Goal: Task Accomplishment & Management: Use online tool/utility

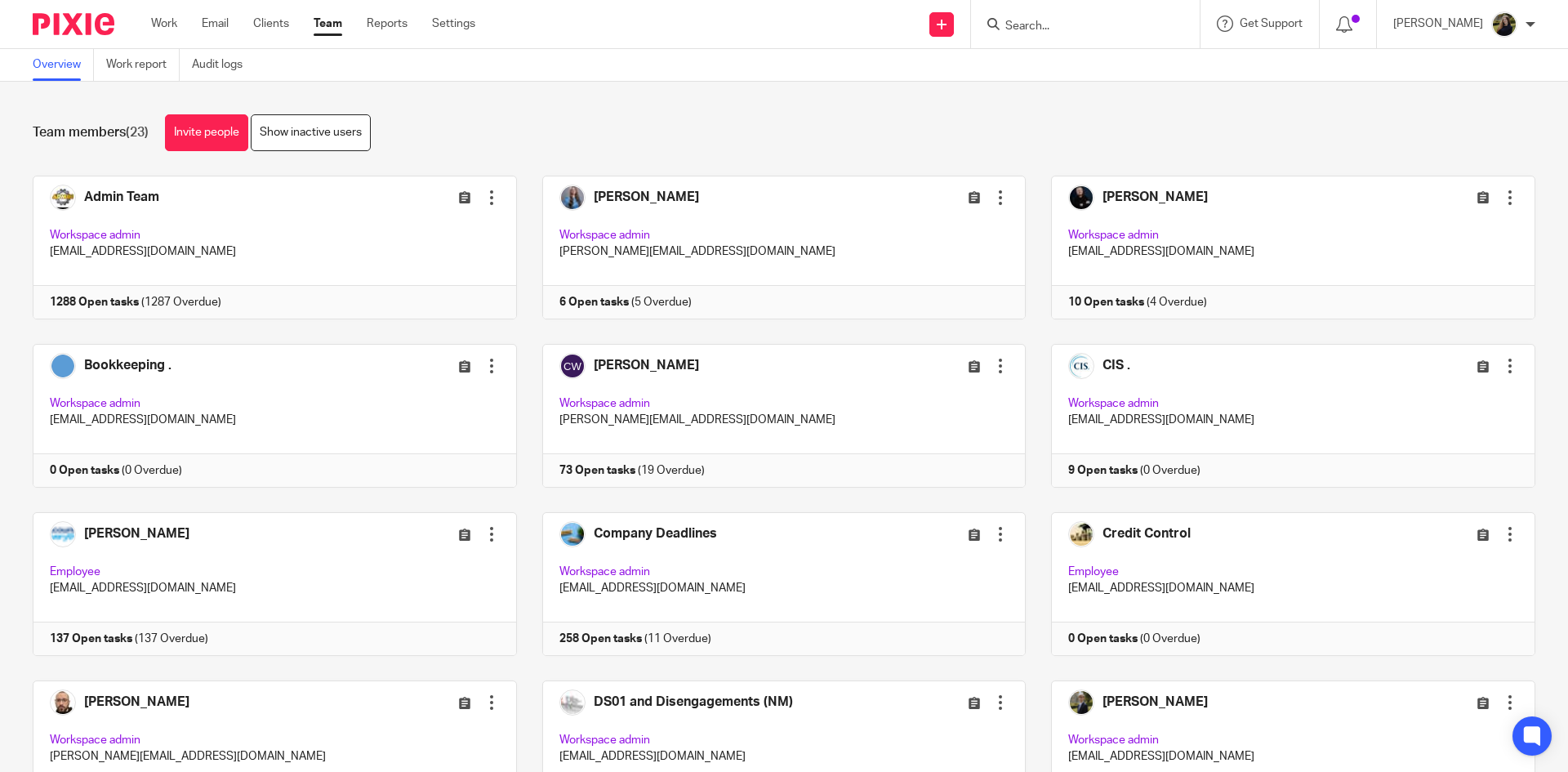
click at [1050, 30] on input "Search" at bounding box center [1077, 26] width 147 height 14
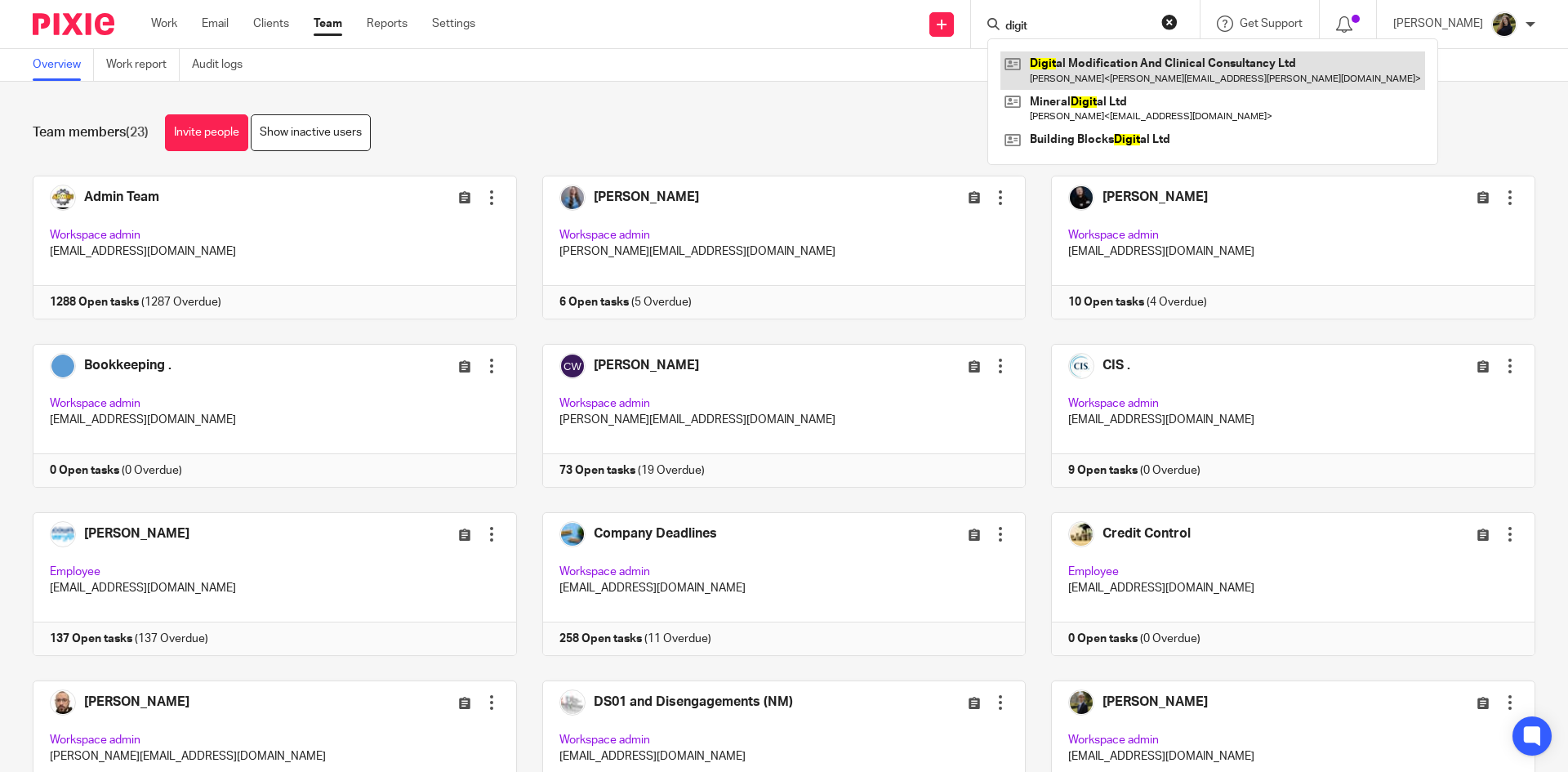
type input "digit"
click at [1072, 67] on link at bounding box center [1213, 70] width 425 height 37
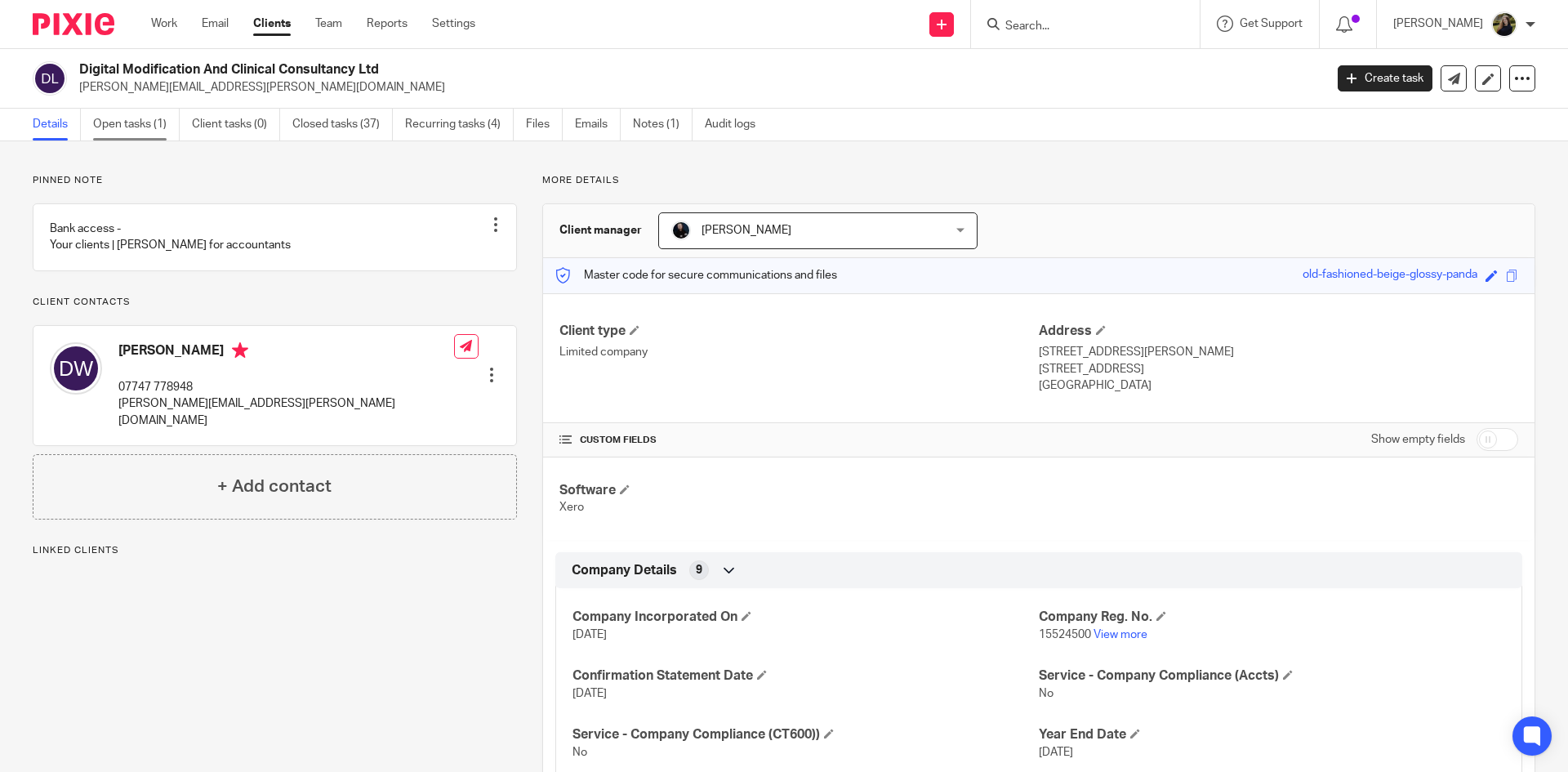
click at [164, 114] on link "Open tasks (1)" at bounding box center [136, 124] width 86 height 32
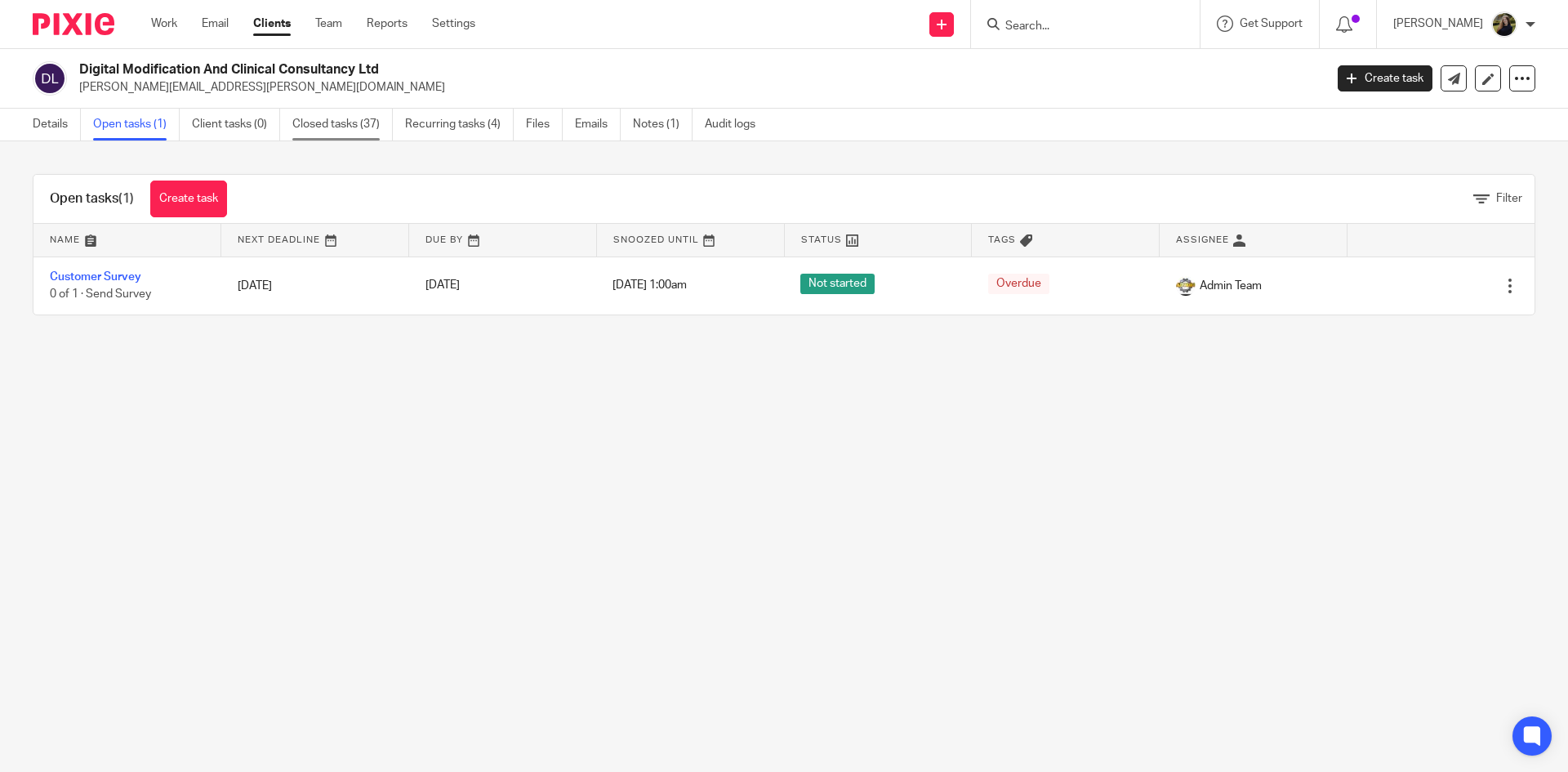
click at [370, 116] on link "Closed tasks (37)" at bounding box center [342, 124] width 101 height 32
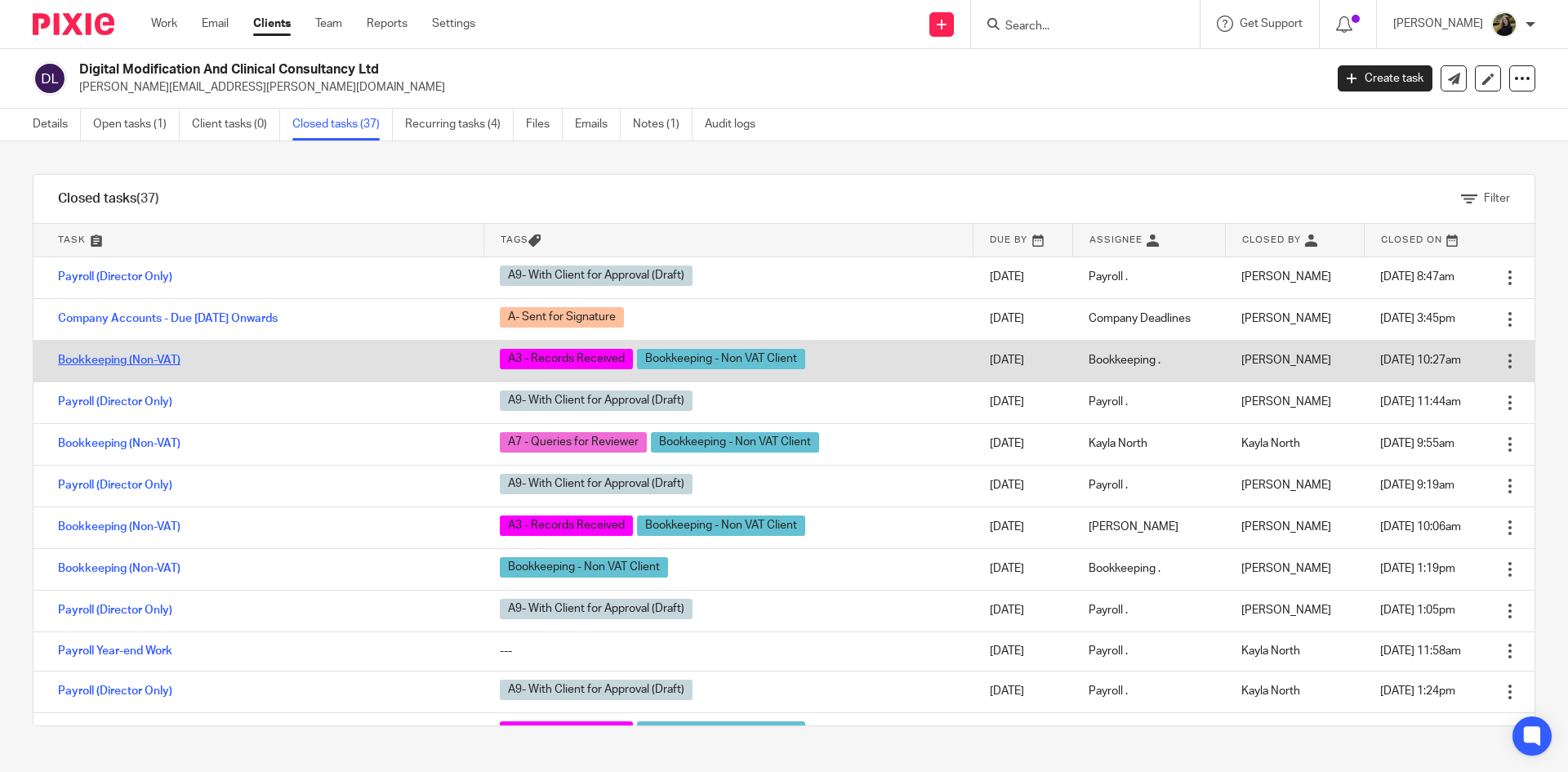
click at [100, 364] on link "Bookkeeping (Non-VAT)" at bounding box center [120, 360] width 123 height 11
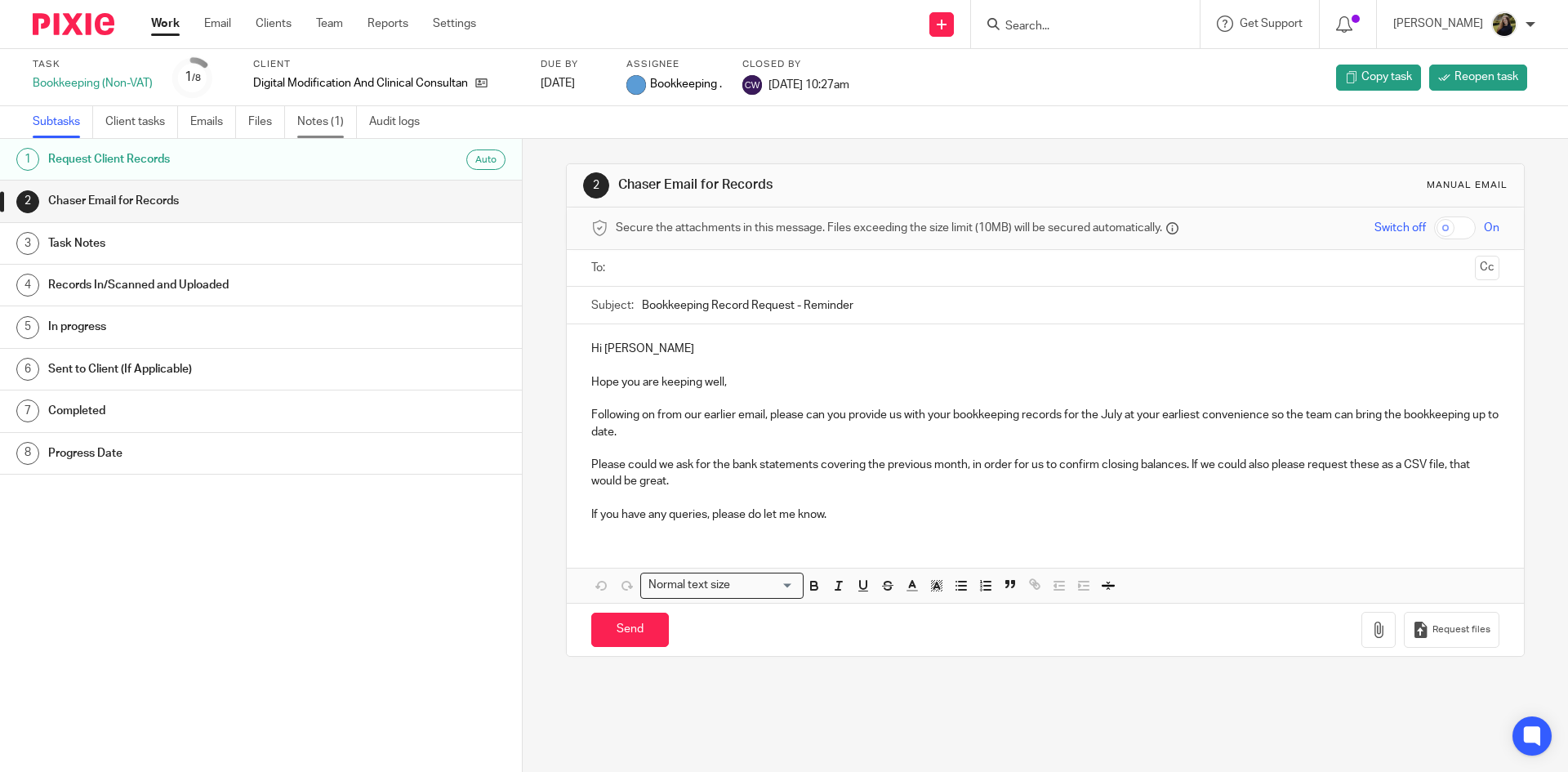
click at [316, 125] on link "Notes (1)" at bounding box center [326, 122] width 59 height 32
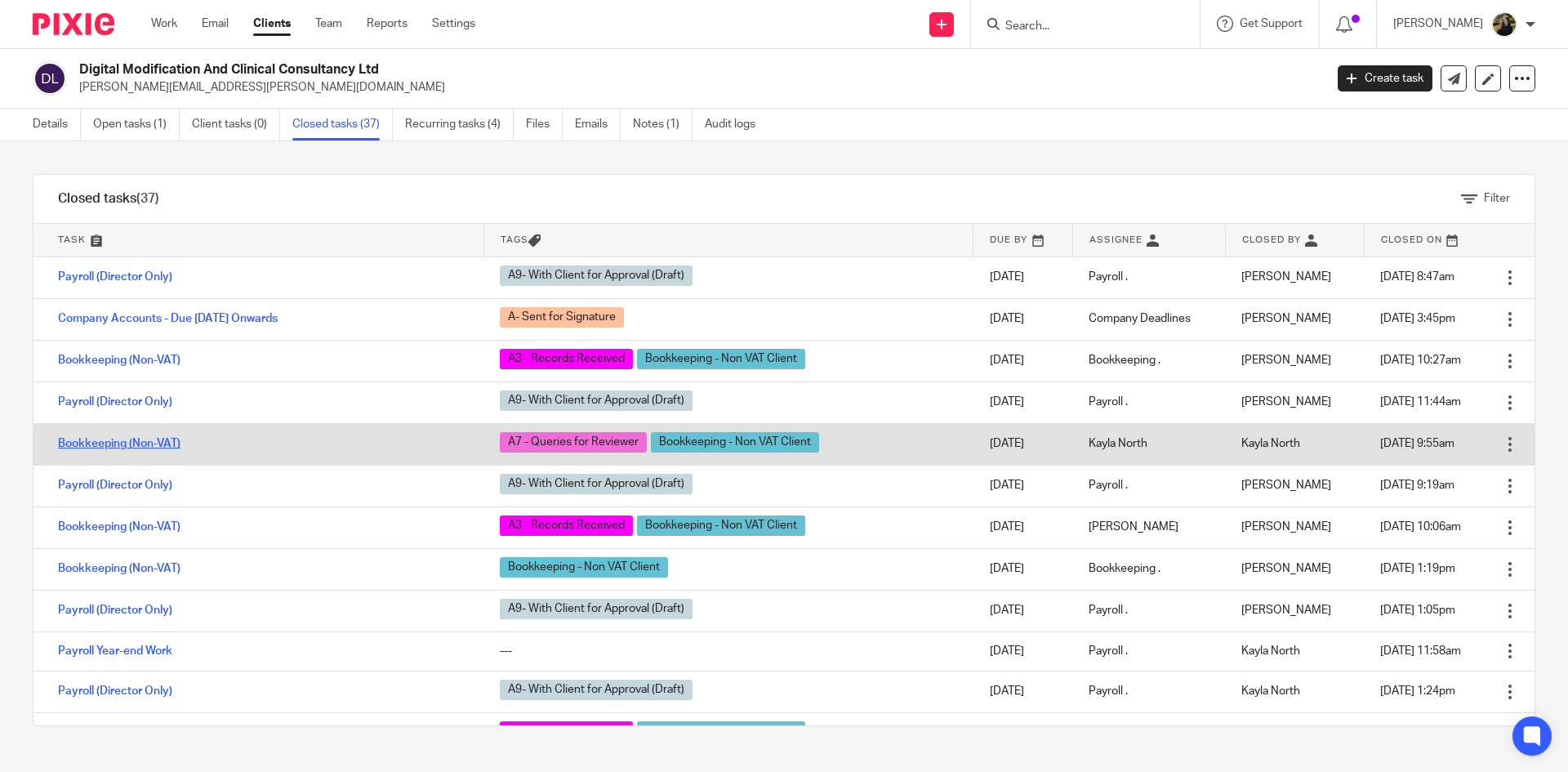
click at [137, 442] on link "Bookkeeping (Non-VAT)" at bounding box center [120, 443] width 123 height 11
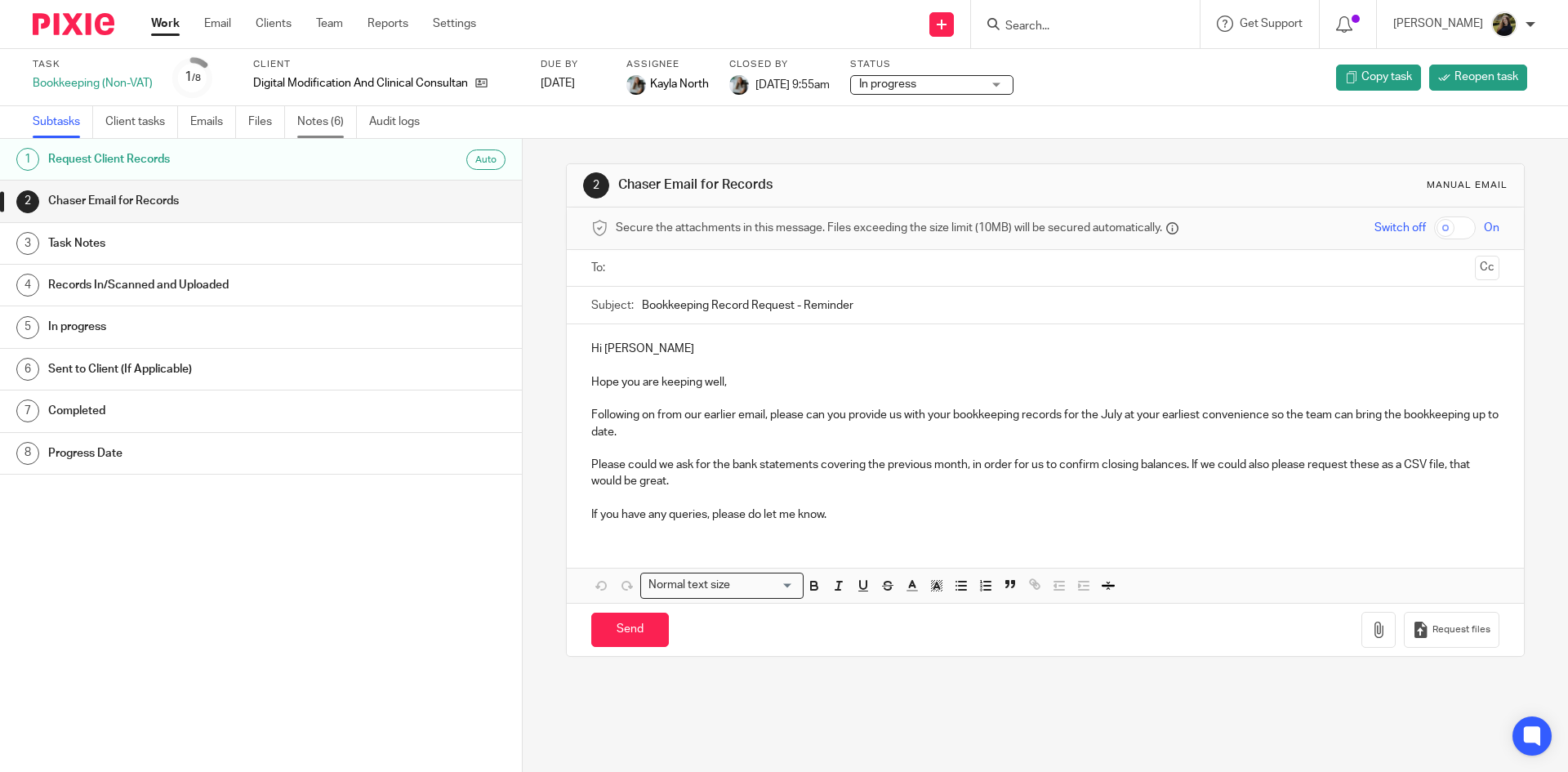
click at [315, 114] on link "Notes (6)" at bounding box center [326, 122] width 59 height 32
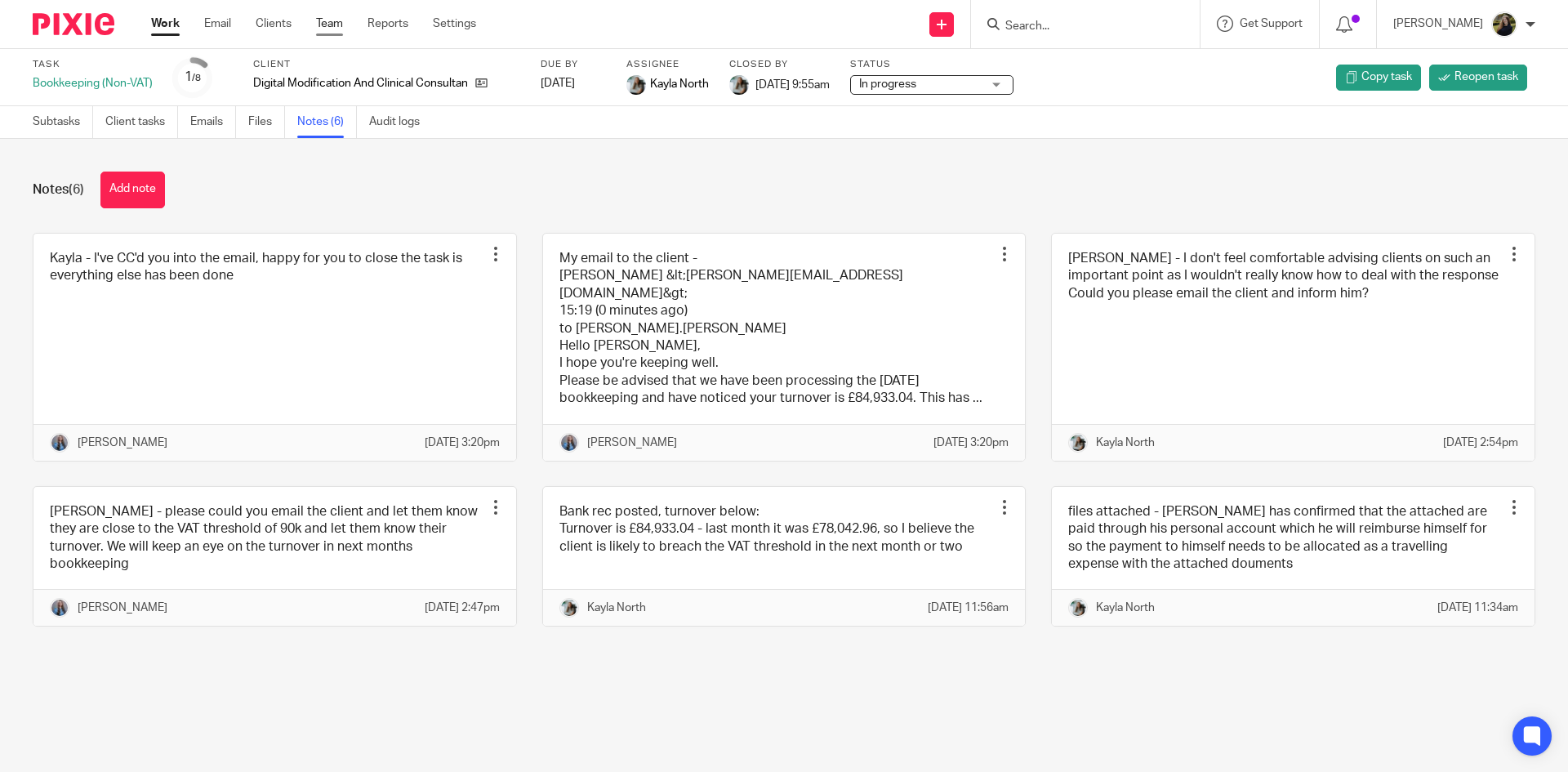
click at [341, 32] on link "Team" at bounding box center [329, 23] width 27 height 16
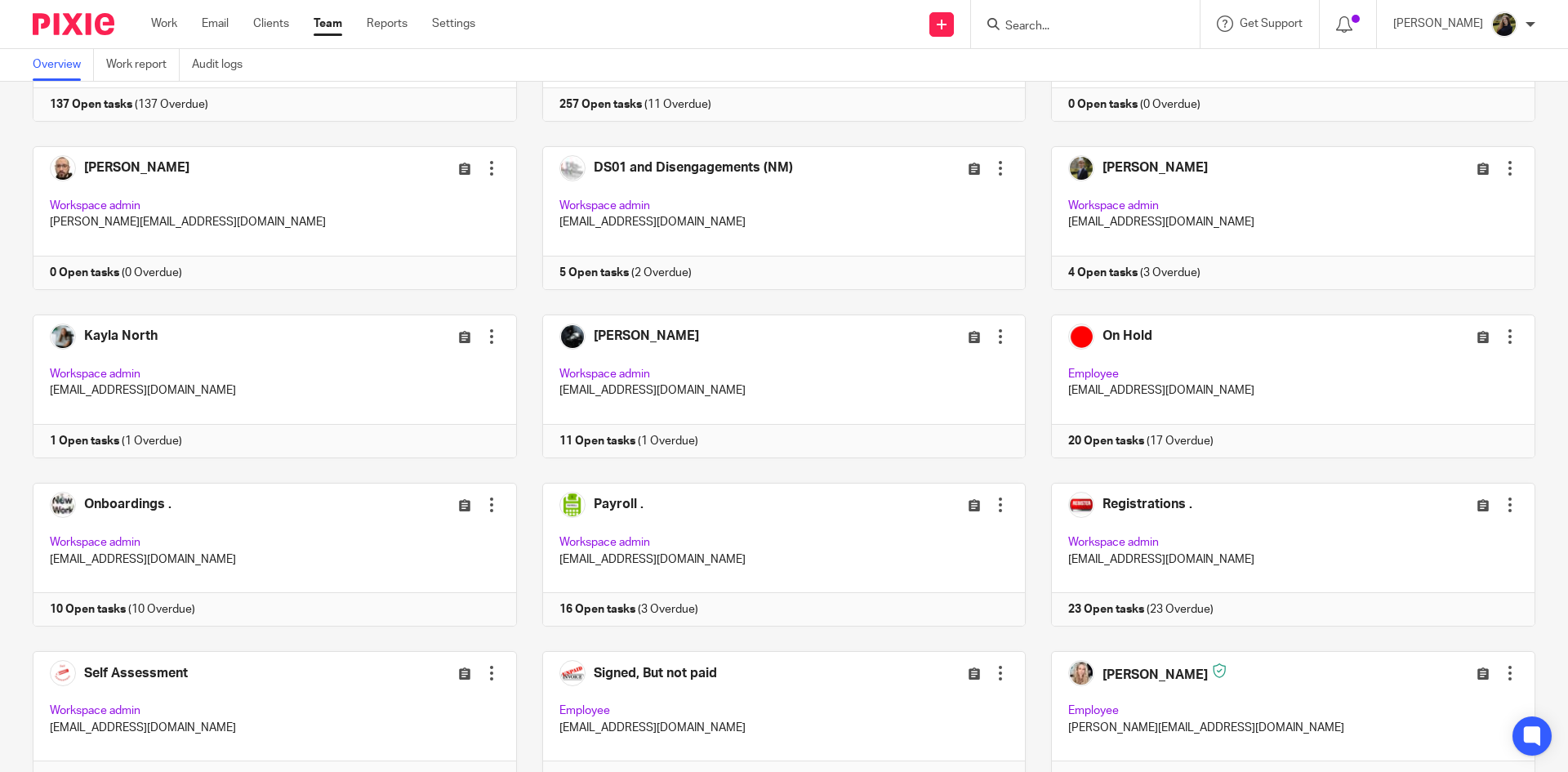
scroll to position [572, 0]
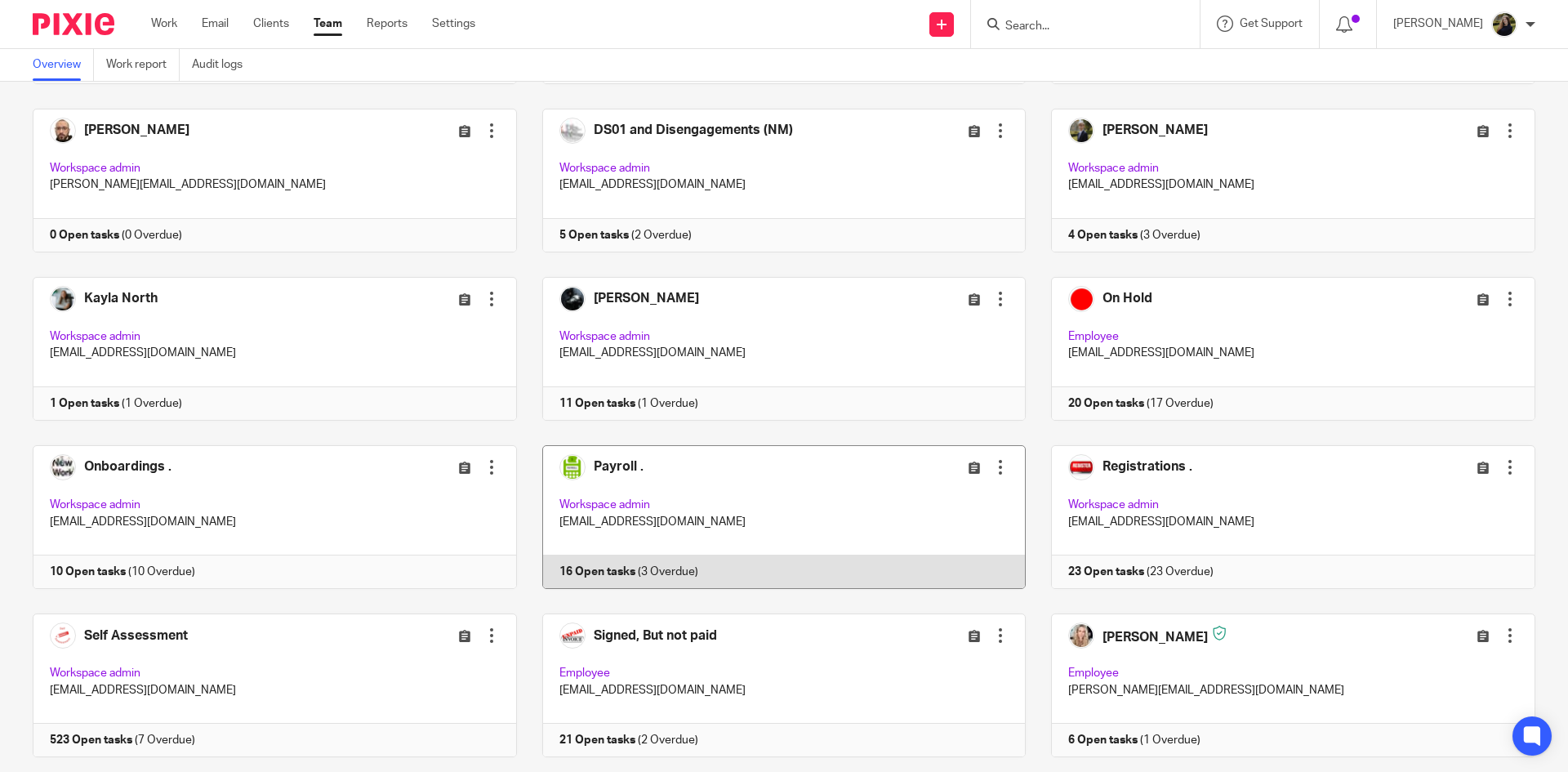
click at [725, 512] on link at bounding box center [772, 517] width 509 height 144
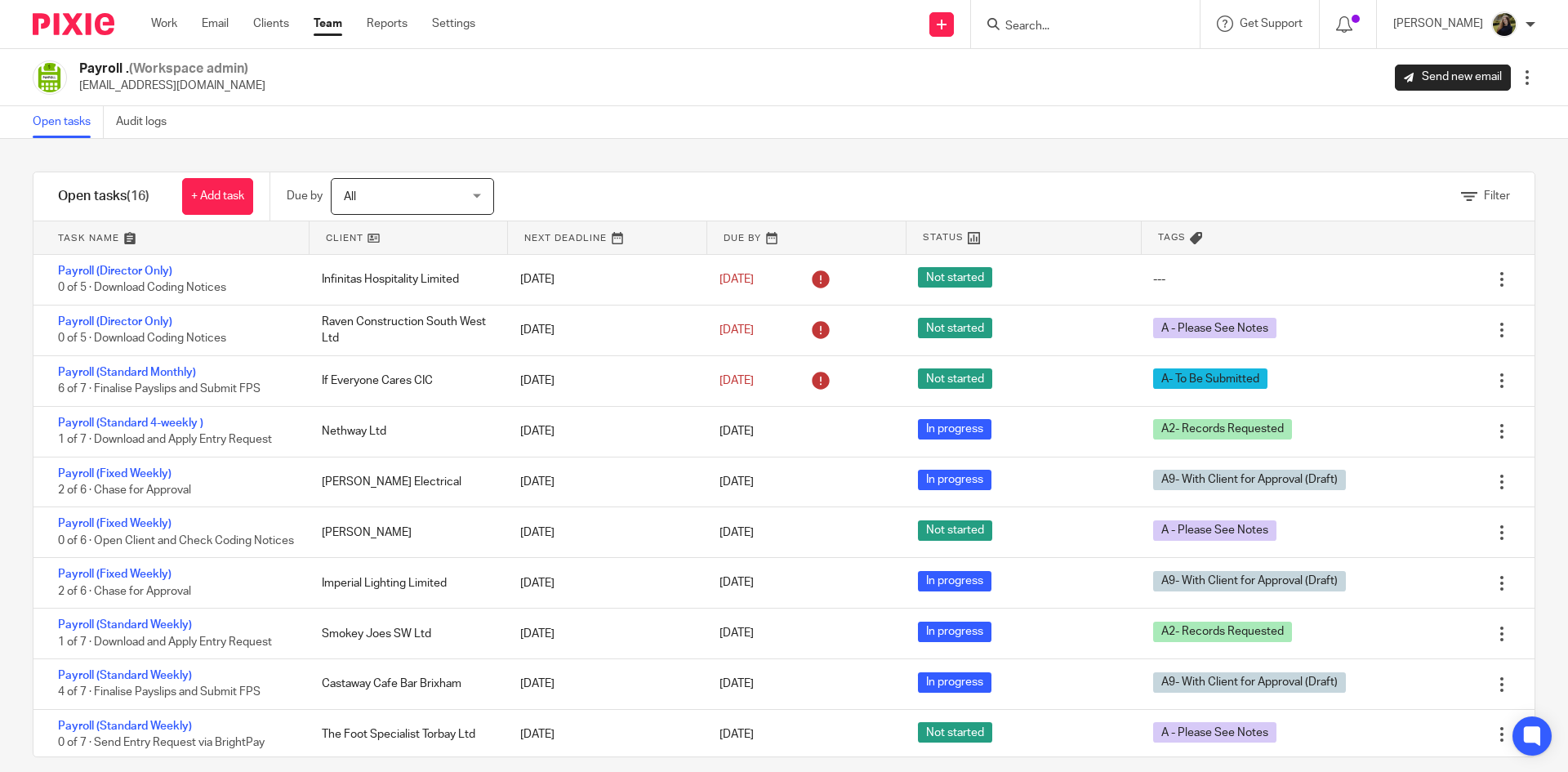
click at [1057, 15] on form at bounding box center [1090, 23] width 174 height 20
click at [1057, 26] on input "Search" at bounding box center [1077, 26] width 147 height 14
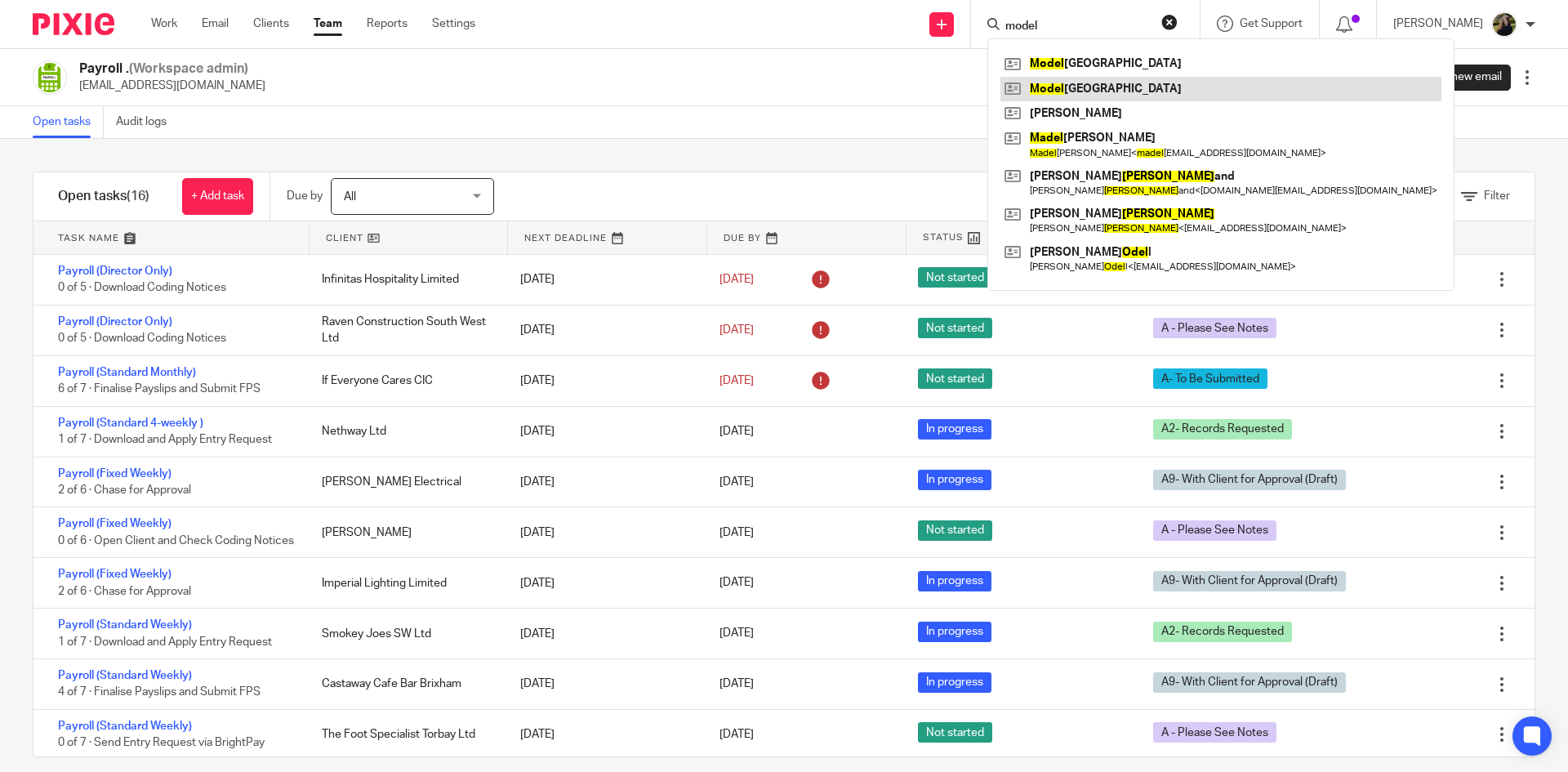
type input "model"
click at [1136, 88] on link at bounding box center [1221, 89] width 441 height 25
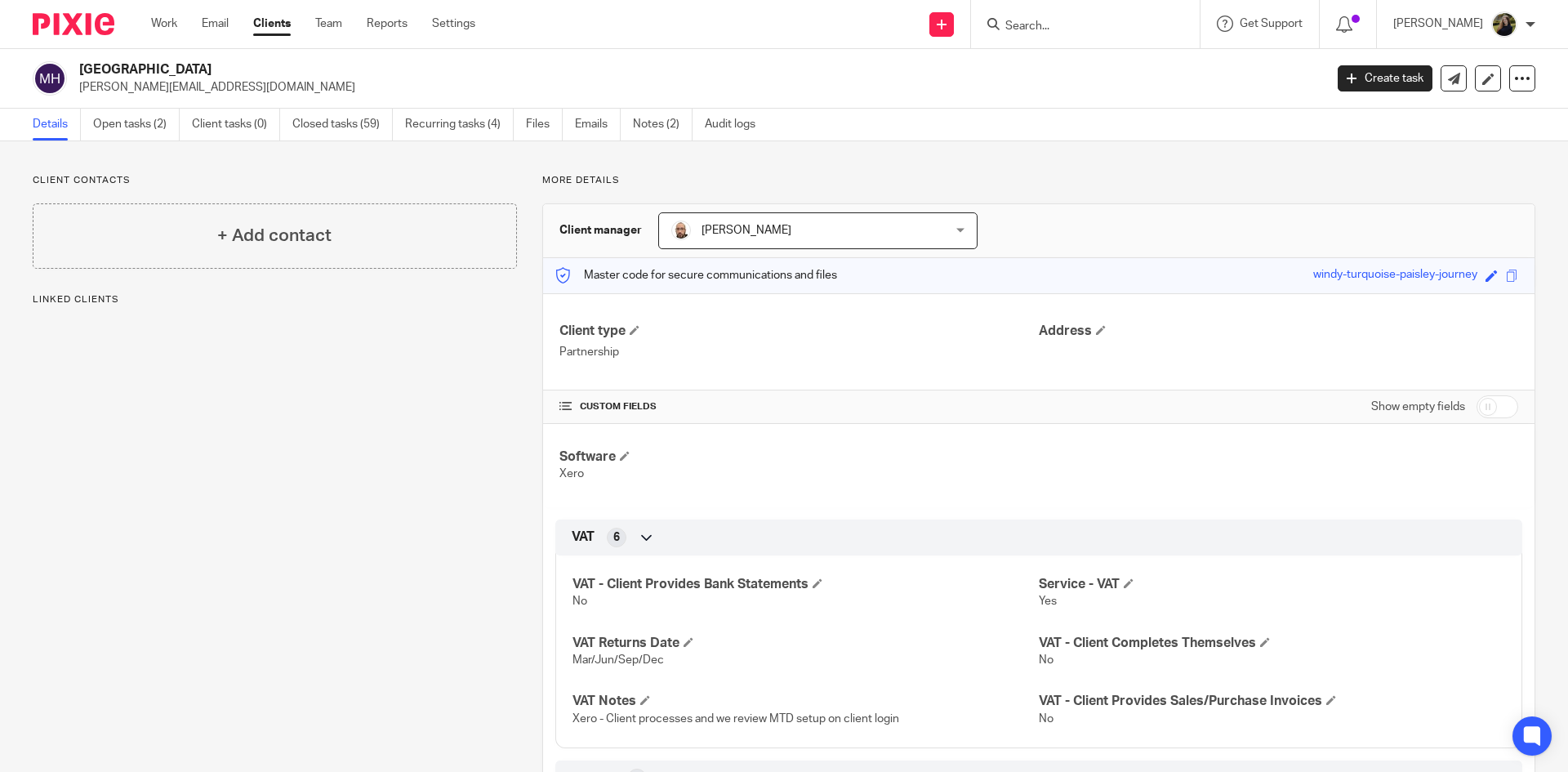
click at [139, 125] on link "Open tasks (2)" at bounding box center [136, 124] width 86 height 32
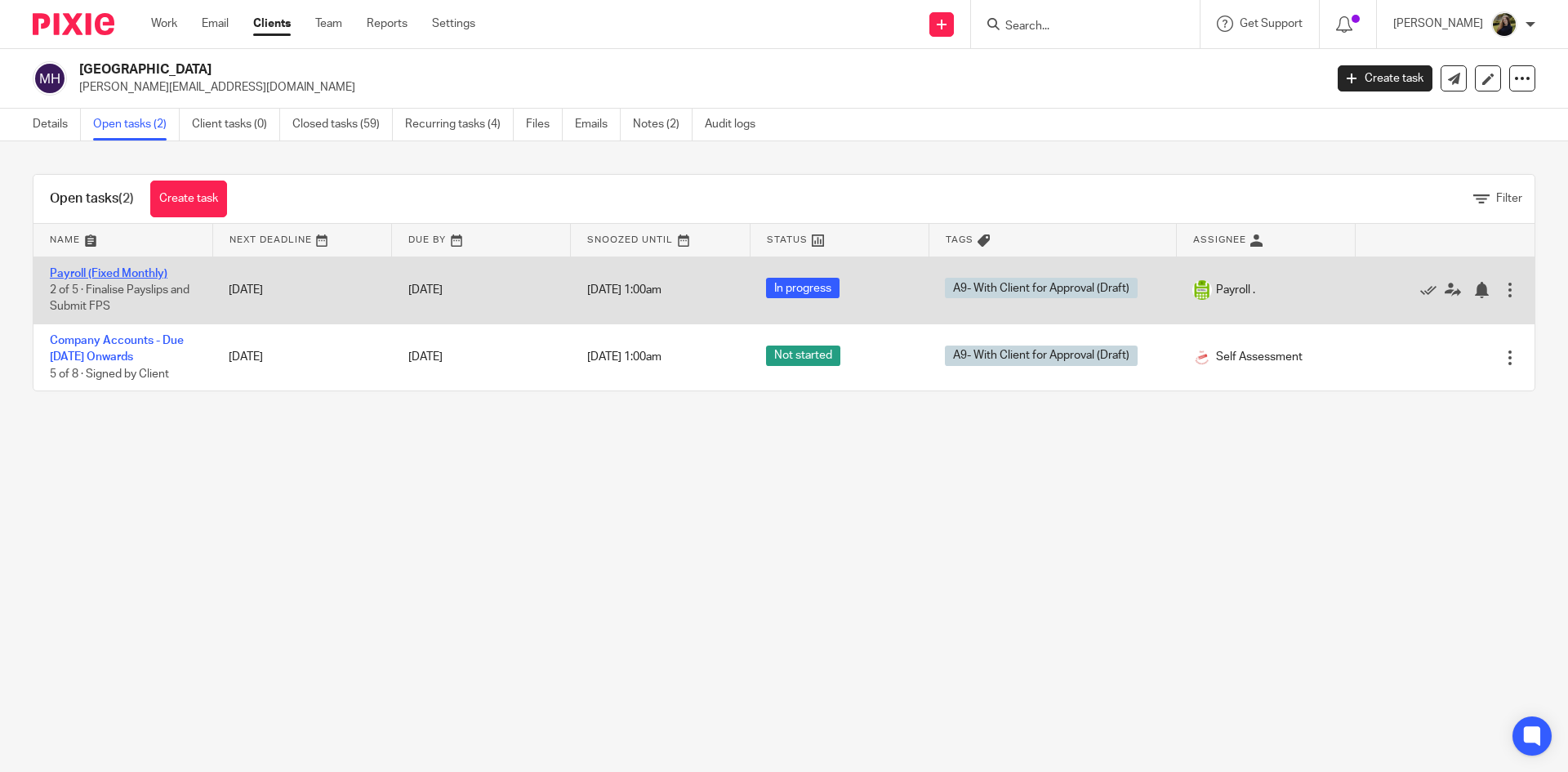
click at [123, 275] on link "Payroll (Fixed Monthly)" at bounding box center [108, 274] width 118 height 11
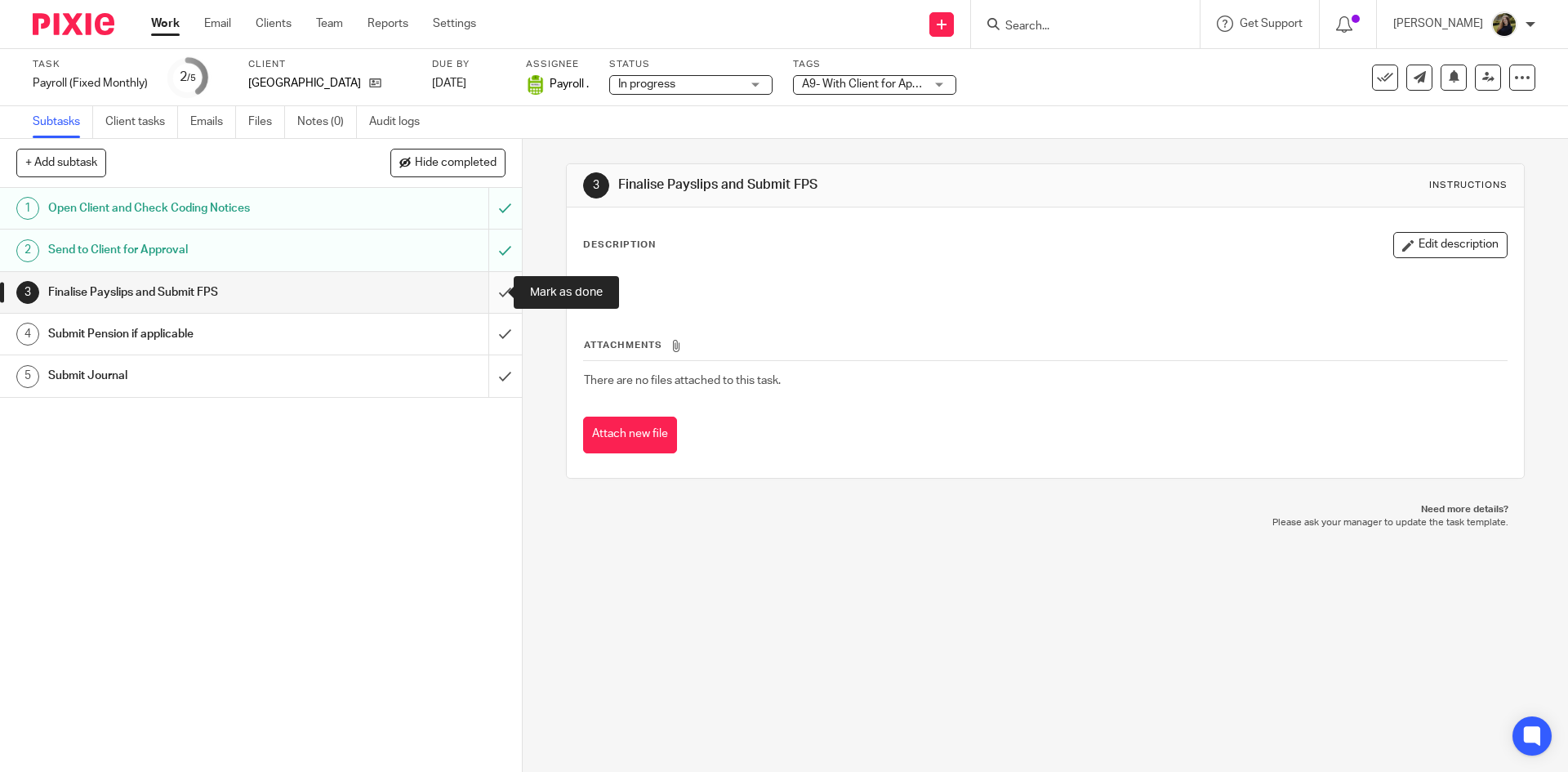
click at [486, 286] on input "submit" at bounding box center [260, 292] width 522 height 41
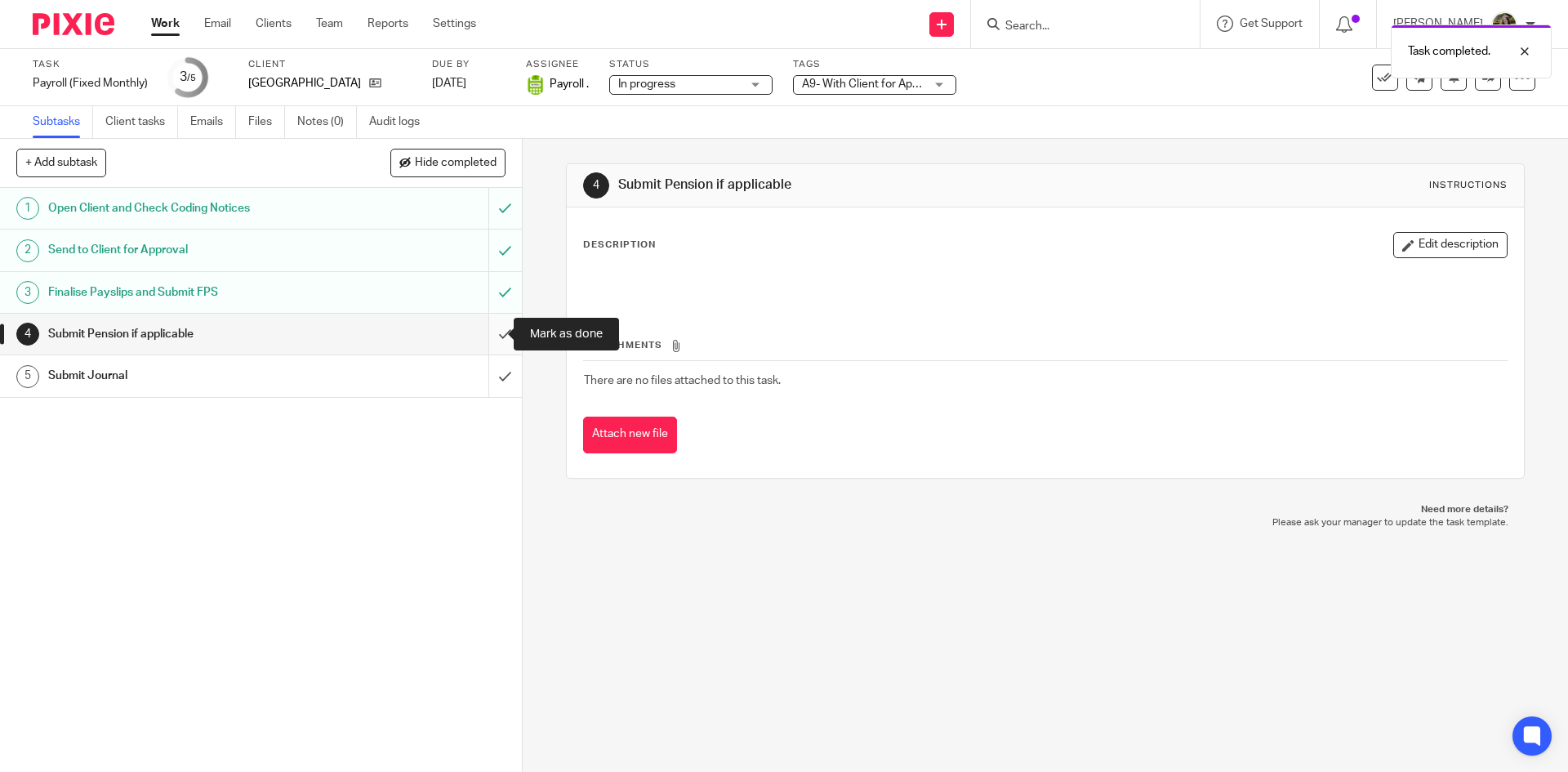
click at [483, 329] on input "submit" at bounding box center [260, 334] width 522 height 41
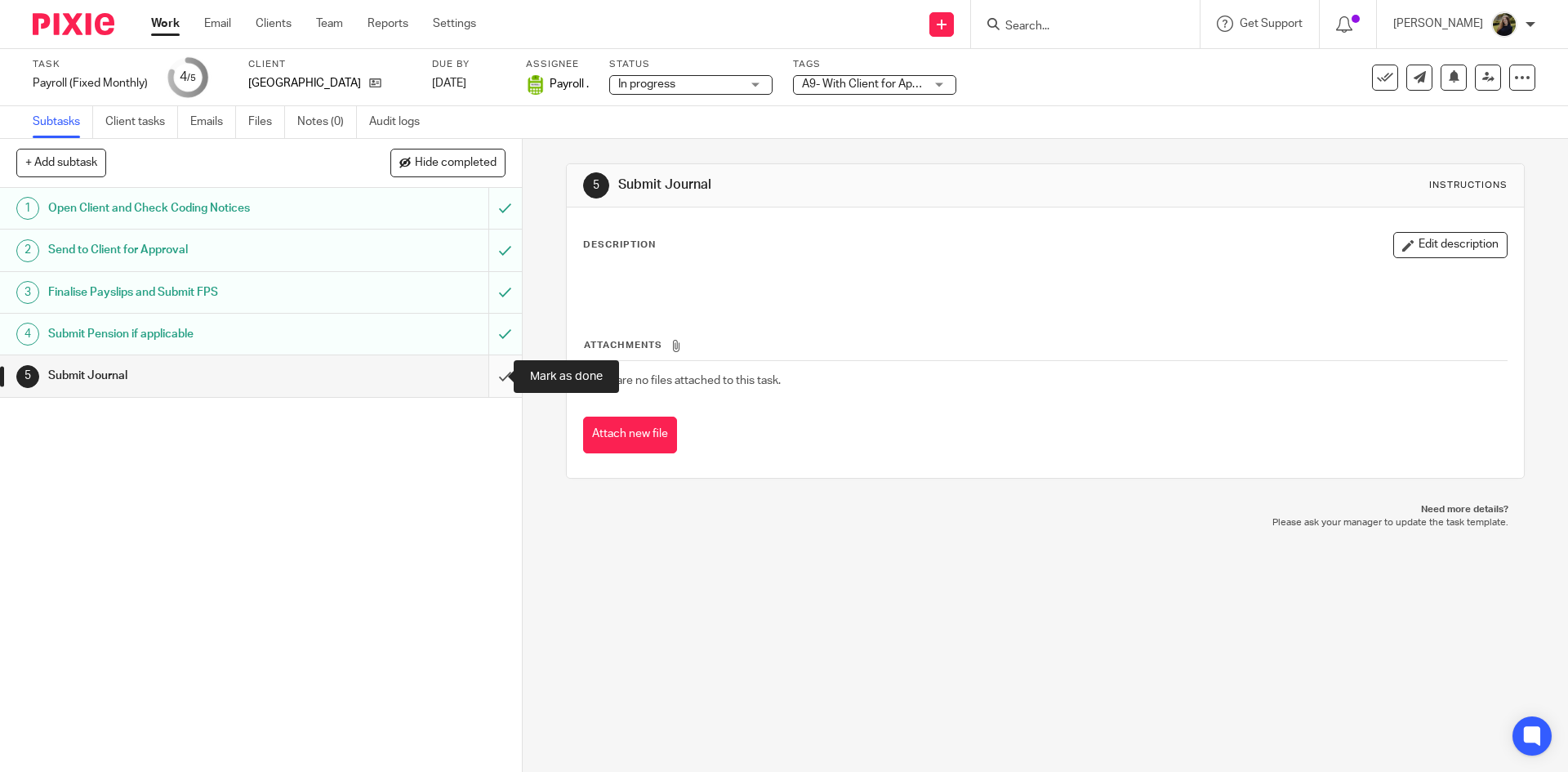
click at [478, 377] on input "submit" at bounding box center [260, 375] width 522 height 41
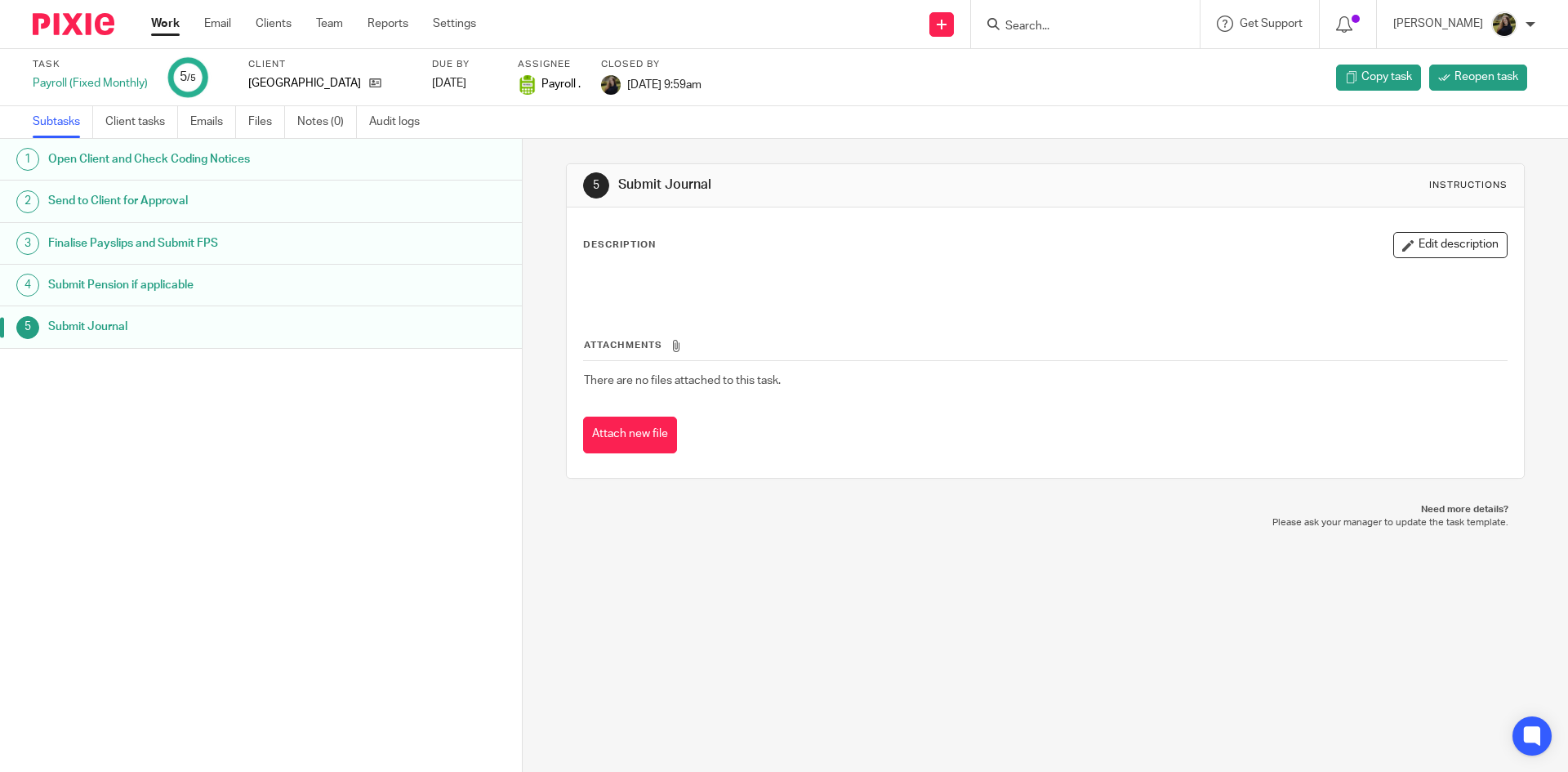
click at [96, 20] on img at bounding box center [73, 24] width 81 height 22
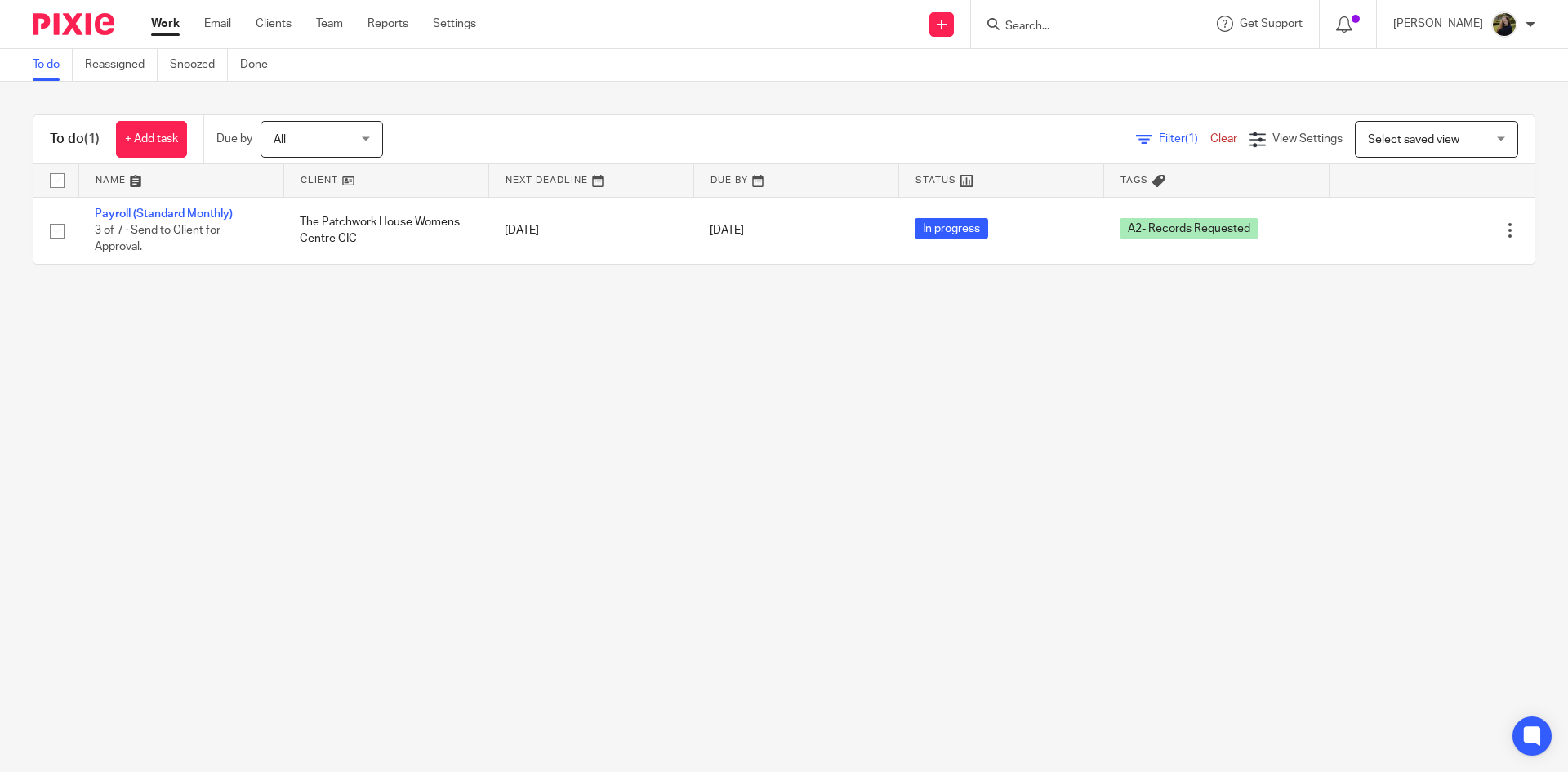
click at [328, 12] on div "Work Email Clients Team Reports Settings Work Email Clients Team Reports Settin…" at bounding box center [318, 24] width 366 height 48
click at [331, 24] on link "Team" at bounding box center [329, 23] width 27 height 16
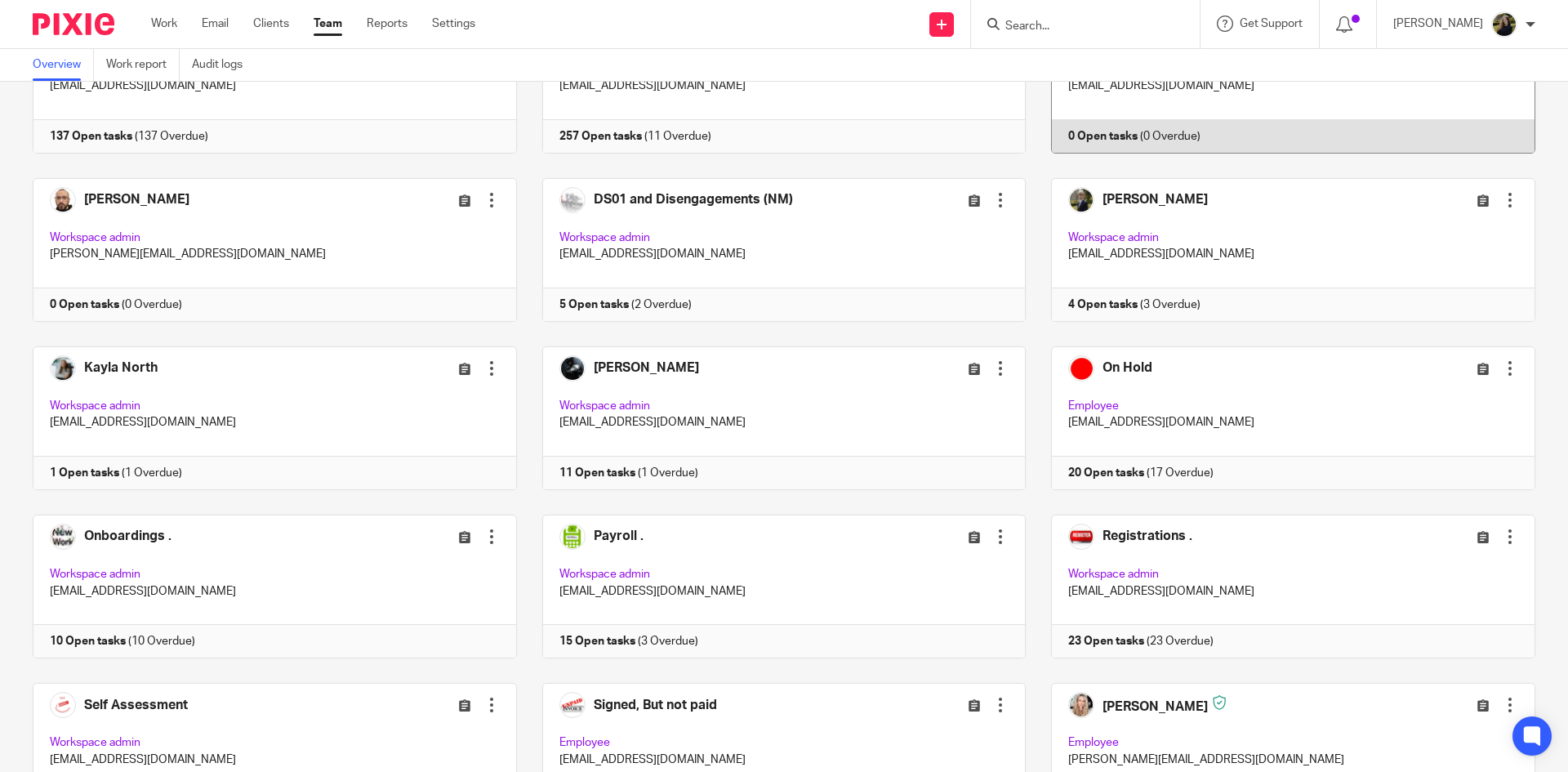
scroll to position [736, 0]
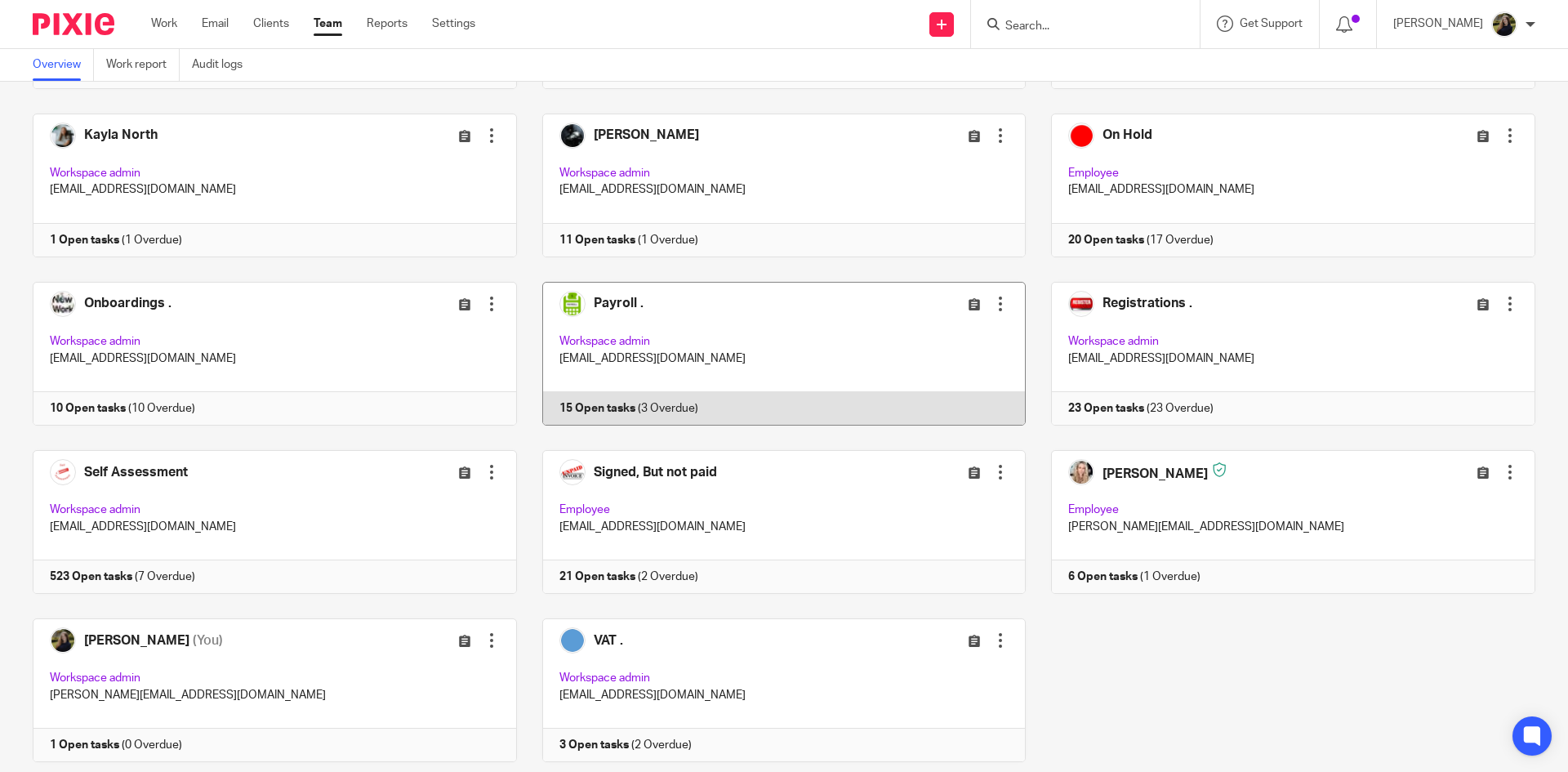
click at [587, 389] on link at bounding box center [772, 353] width 509 height 144
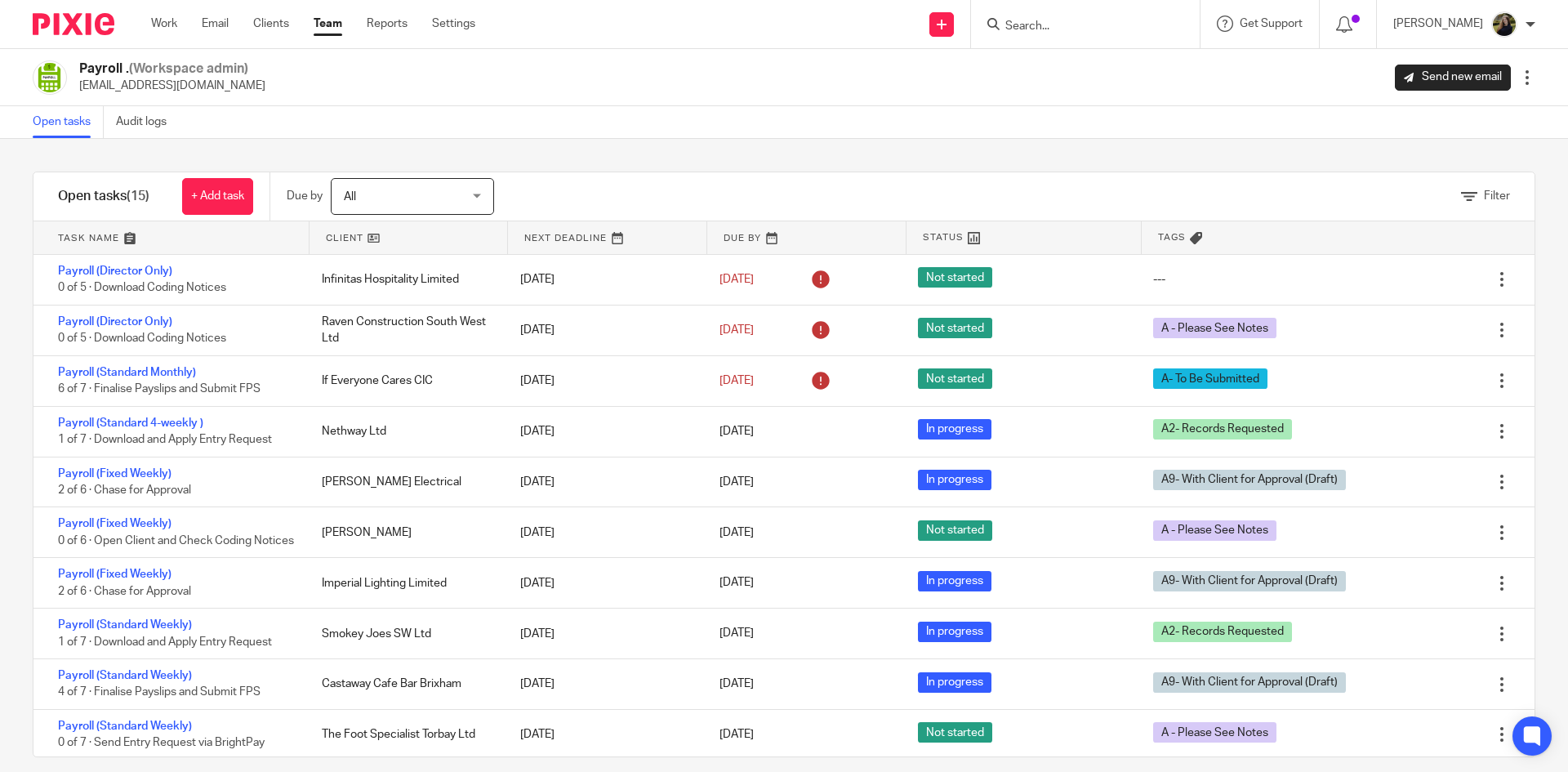
click at [1049, 25] on input "Search" at bounding box center [1077, 26] width 147 height 14
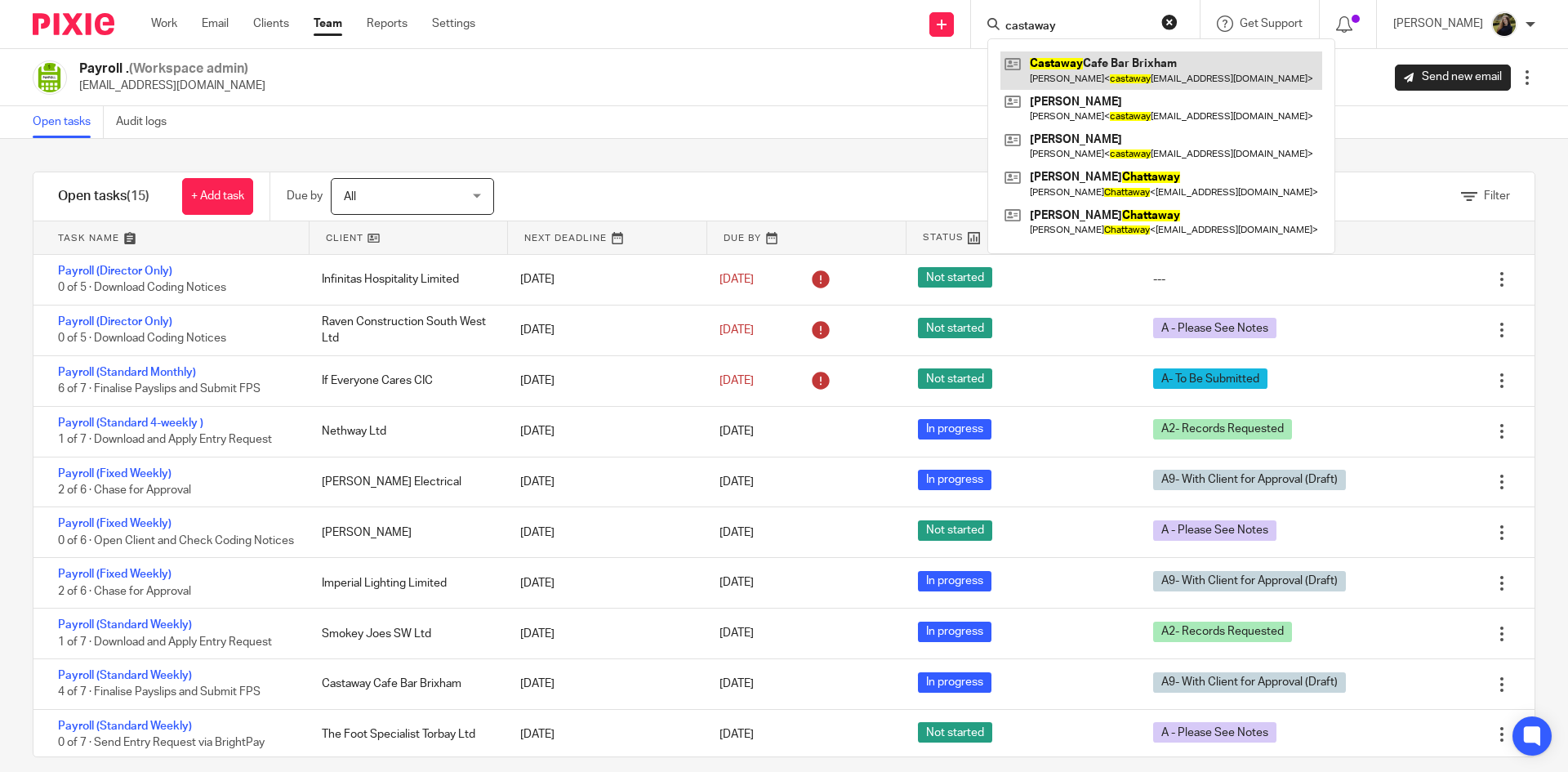
type input "castaway"
click at [1072, 64] on link at bounding box center [1161, 70] width 322 height 37
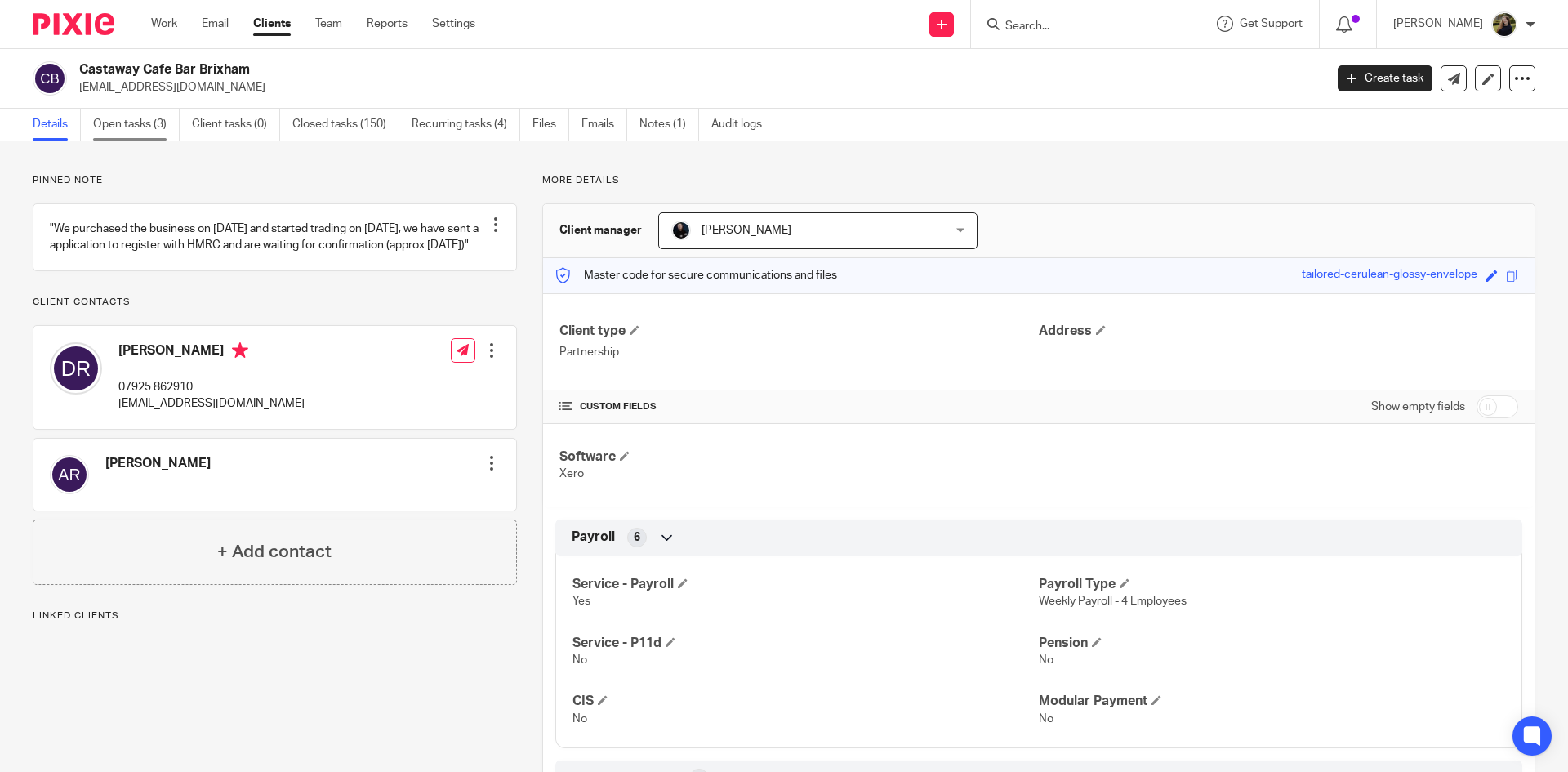
click at [159, 127] on link "Open tasks (3)" at bounding box center [136, 124] width 86 height 32
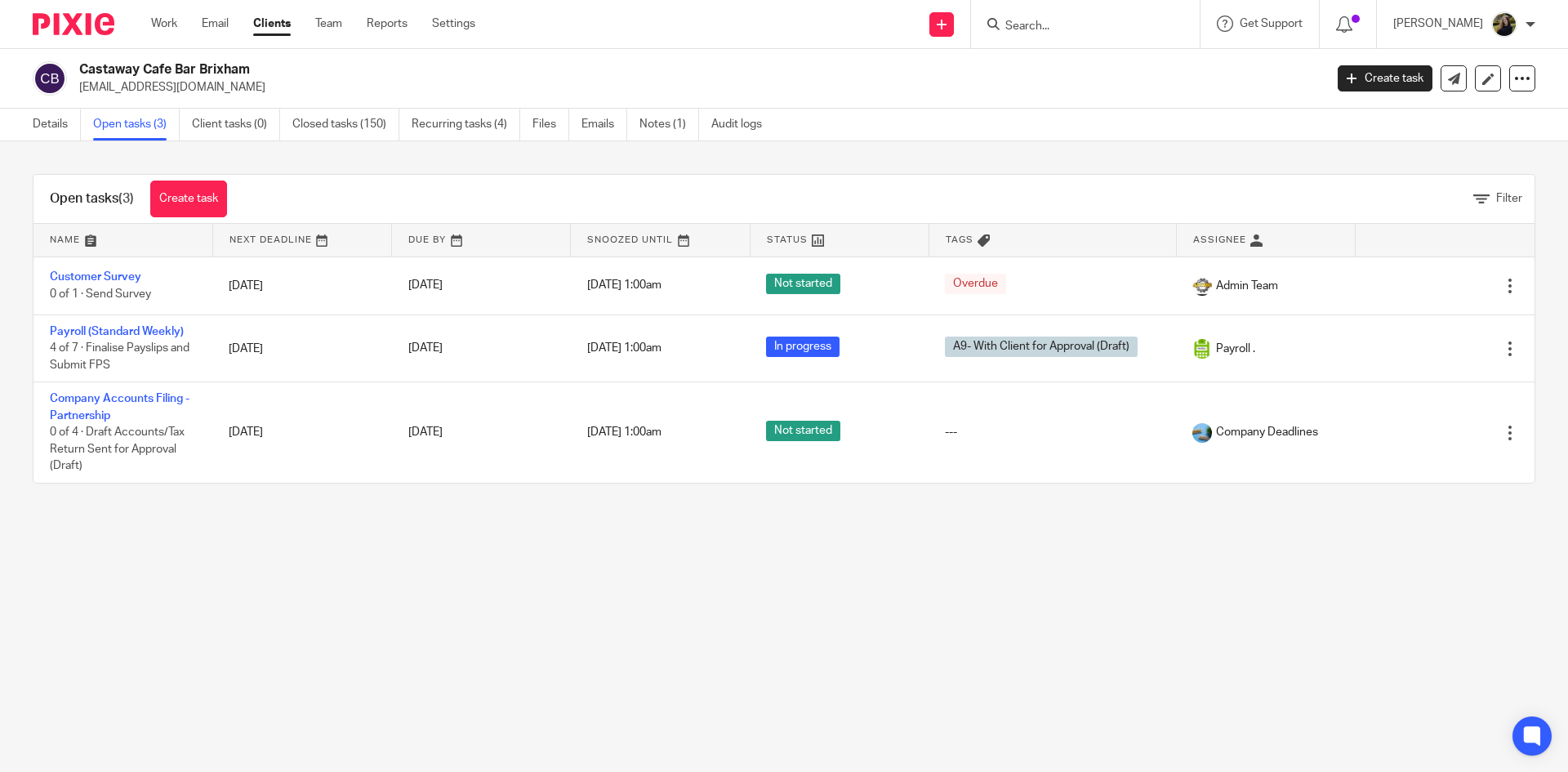
click at [129, 329] on link "Payroll (Standard Weekly)" at bounding box center [117, 331] width 134 height 11
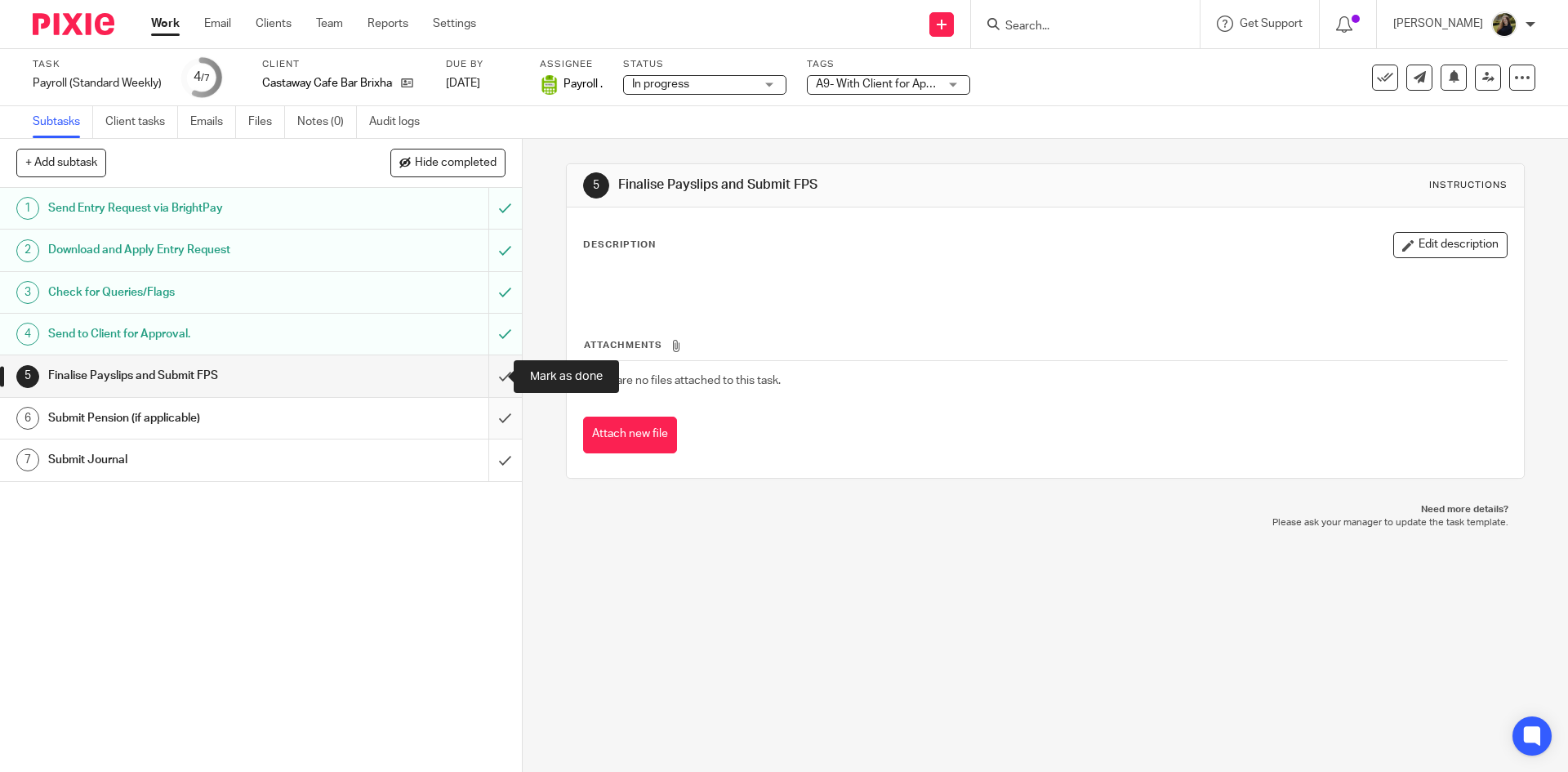
drag, startPoint x: 485, startPoint y: 380, endPoint x: 488, endPoint y: 408, distance: 28.2
click at [486, 393] on input "submit" at bounding box center [260, 375] width 522 height 41
click at [488, 408] on input "submit" at bounding box center [260, 418] width 522 height 41
